Goal: Information Seeking & Learning: Learn about a topic

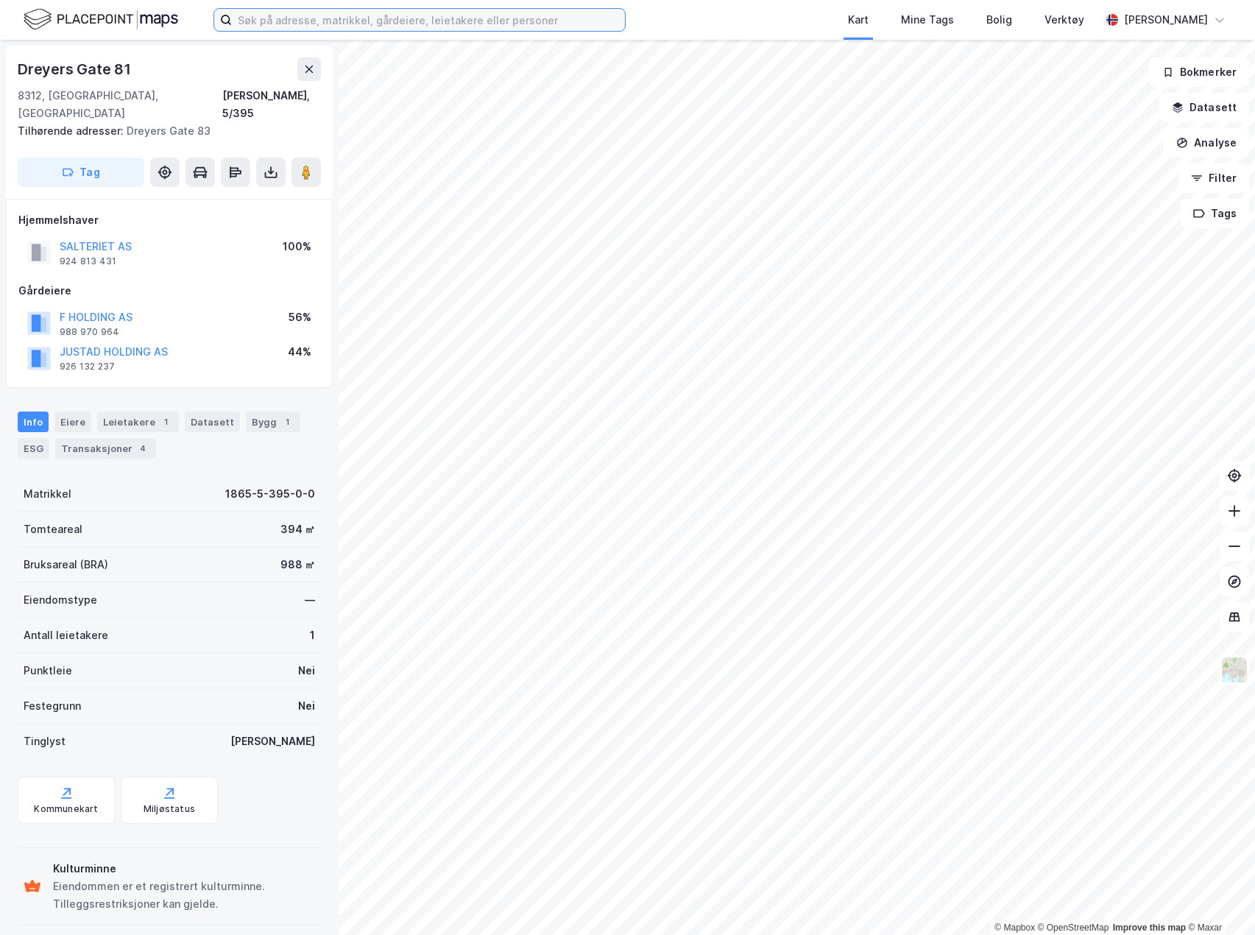
click at [329, 16] on input at bounding box center [428, 20] width 393 height 22
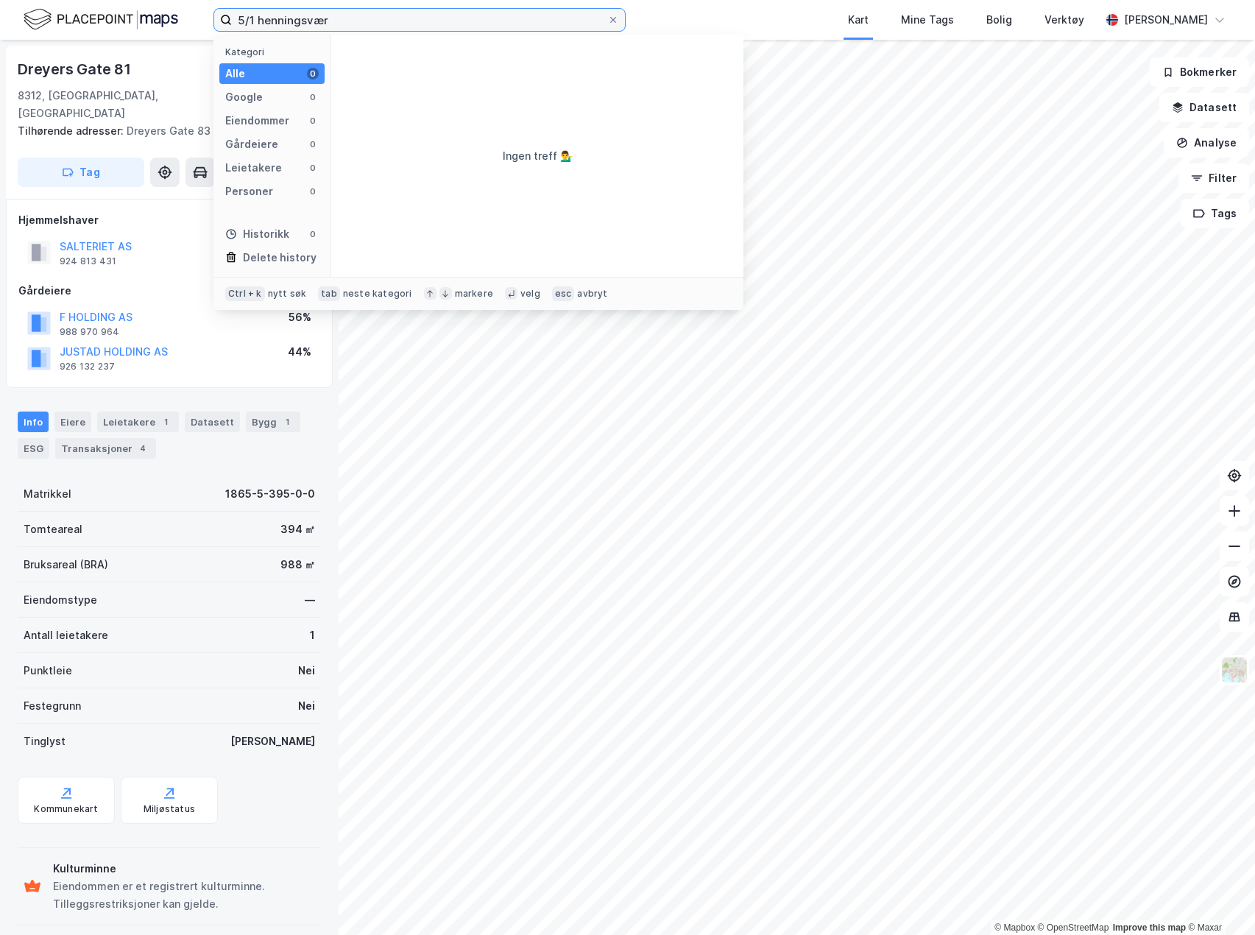
type input "5/1 henningsvær"
click at [690, 24] on div "5/1 henningsvær Kategori Alle 0 Google 0 Eiendommer 0 Gårdeiere 0 Leietakere 0 …" at bounding box center [627, 20] width 1255 height 40
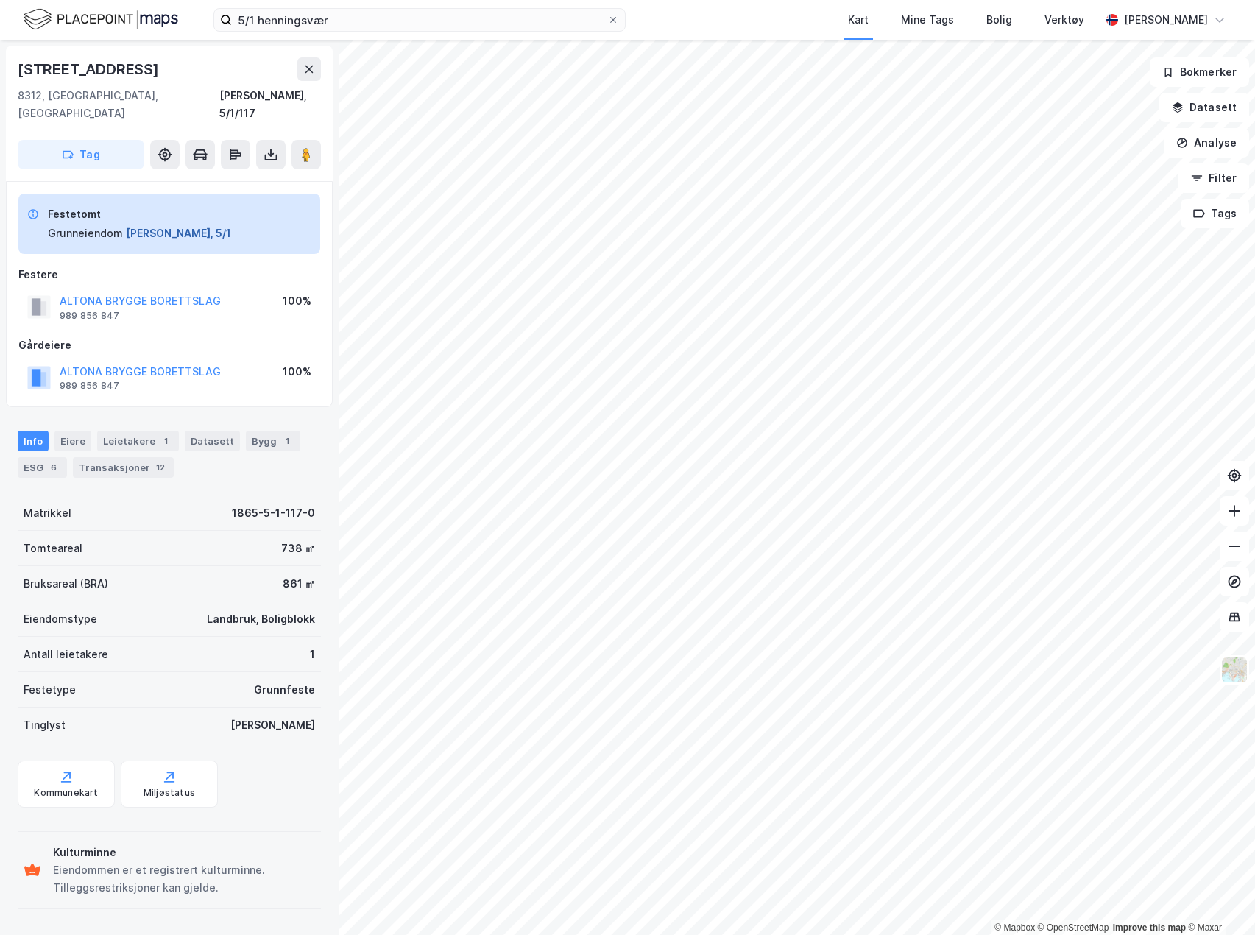
click at [162, 224] on button "[PERSON_NAME], 5/1" at bounding box center [178, 233] width 105 height 18
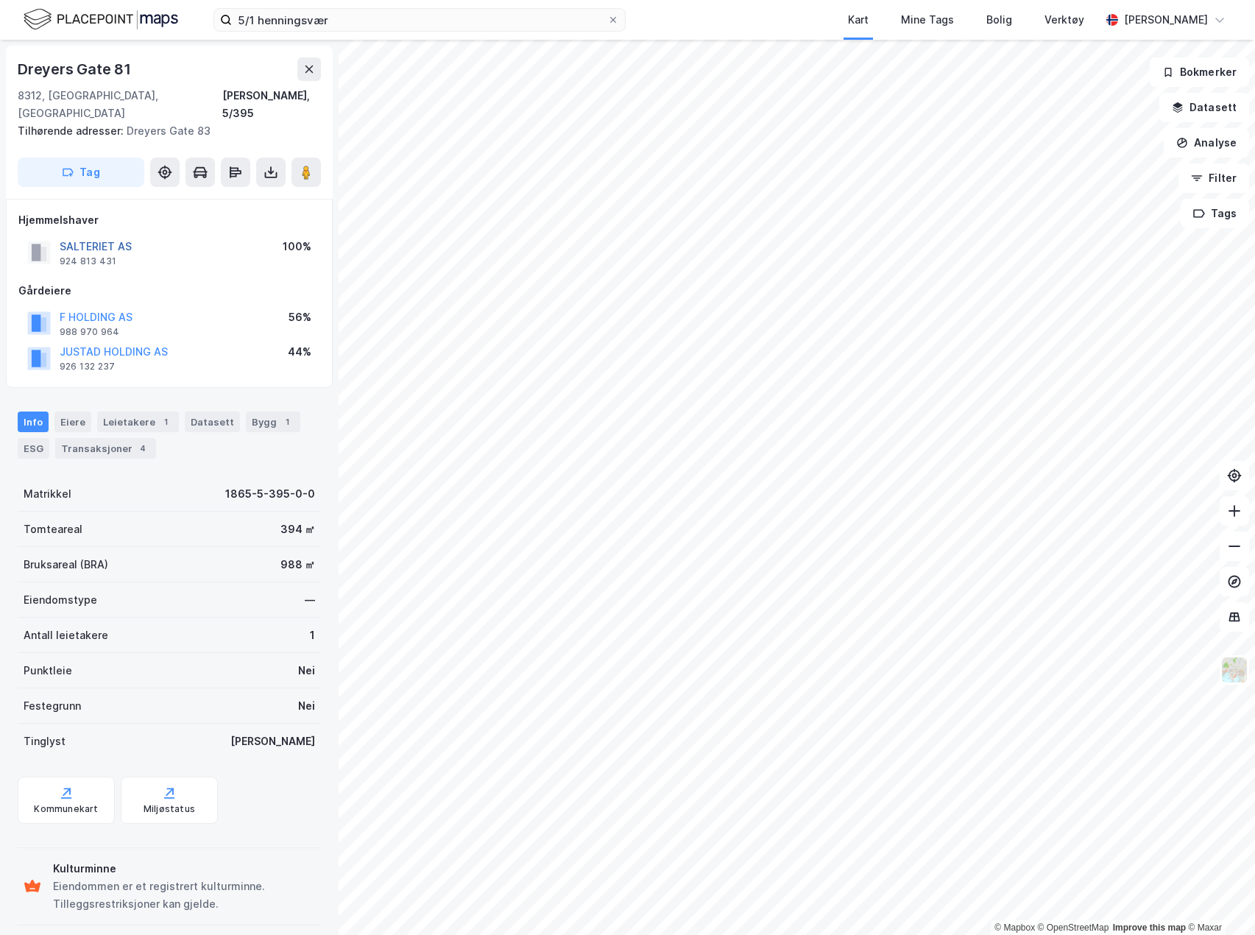
click at [0, 0] on button "SALTERIET AS" at bounding box center [0, 0] width 0 height 0
